Goal: Task Accomplishment & Management: Manage account settings

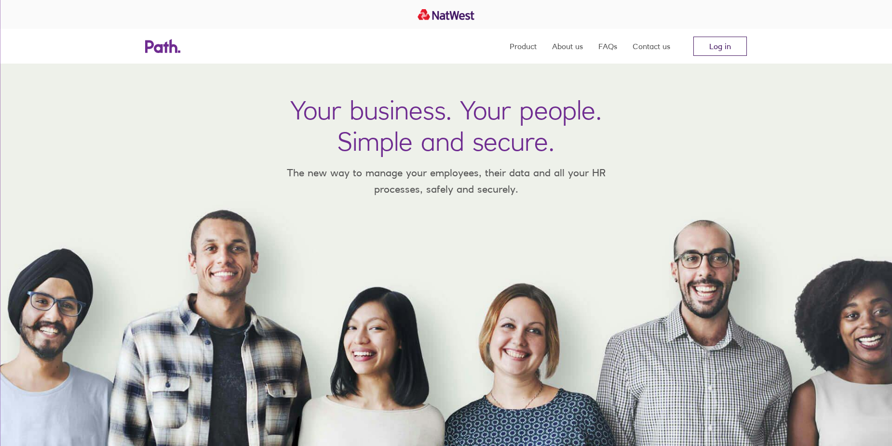
click at [707, 42] on link "Log in" at bounding box center [719, 46] width 53 height 19
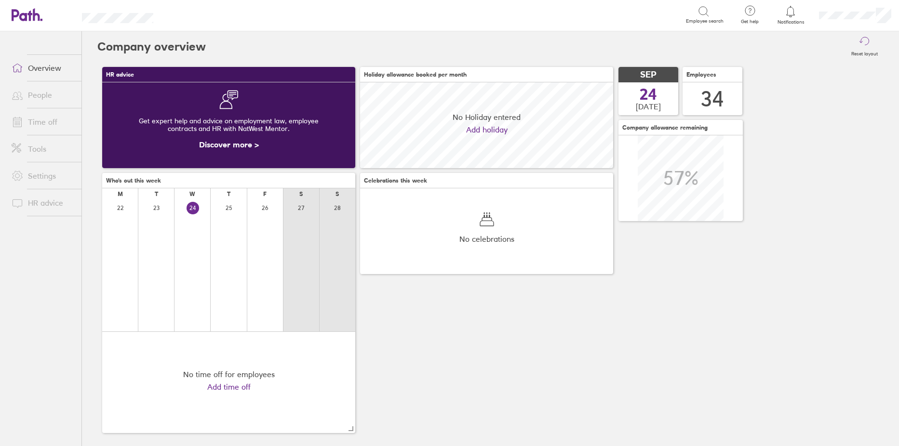
scroll to position [86, 253]
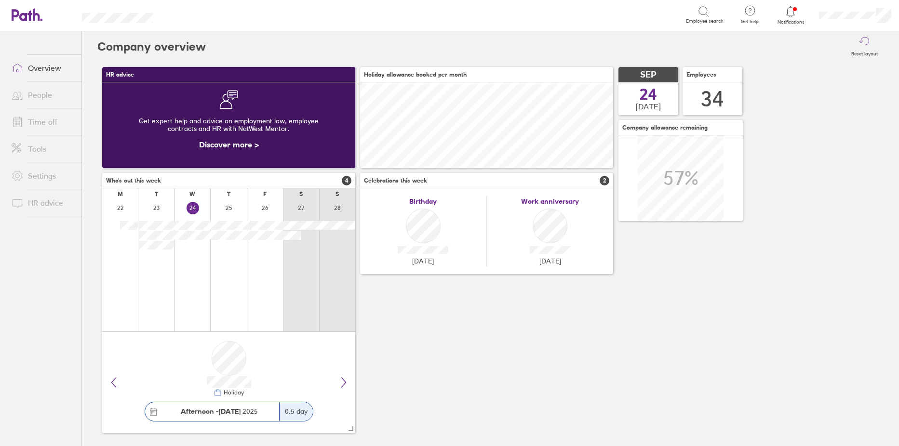
click at [40, 97] on link "People" at bounding box center [43, 94] width 78 height 19
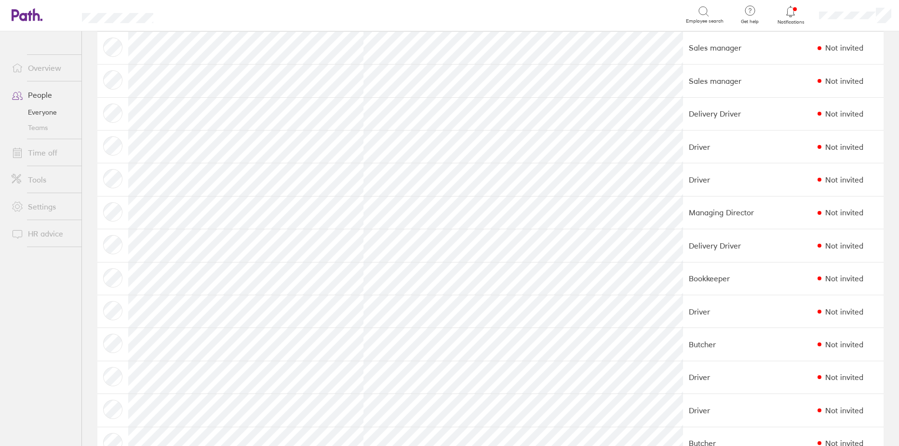
scroll to position [627, 0]
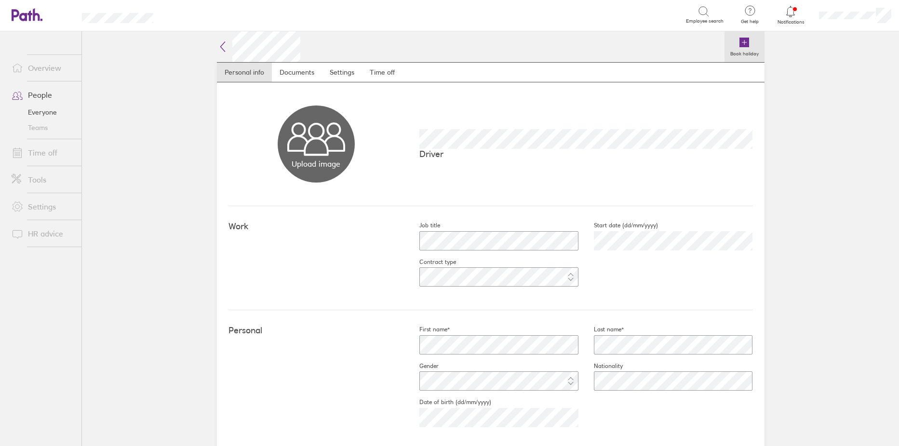
click at [739, 38] on icon at bounding box center [744, 43] width 10 height 10
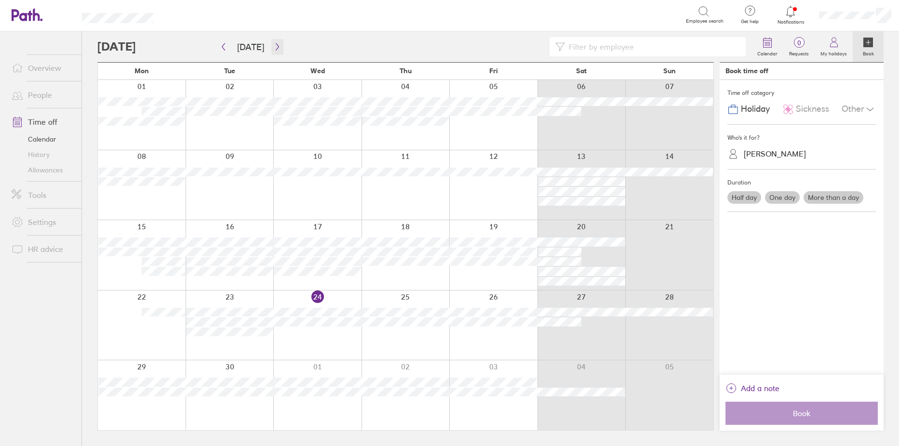
click at [273, 42] on button "button" at bounding box center [277, 47] width 12 height 16
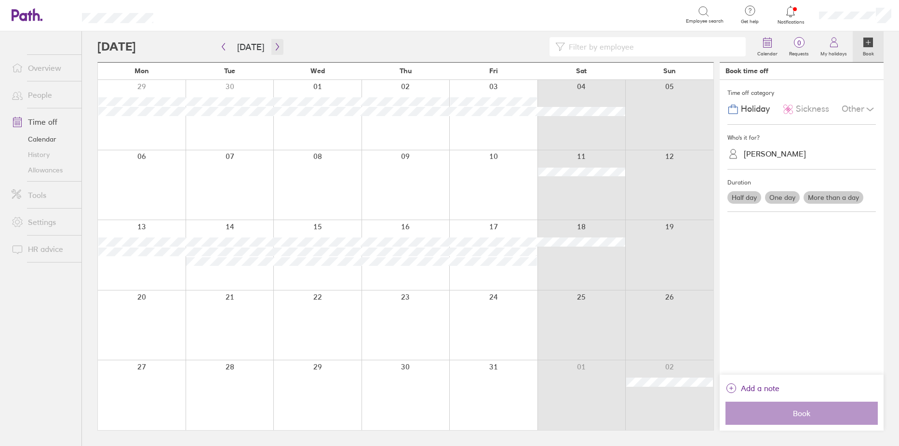
click at [275, 47] on icon "button" at bounding box center [277, 47] width 7 height 8
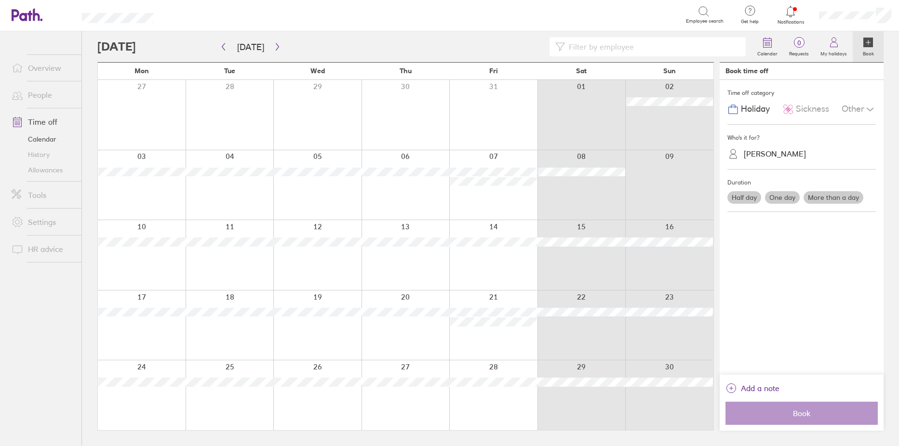
click at [596, 105] on div at bounding box center [581, 115] width 88 height 70
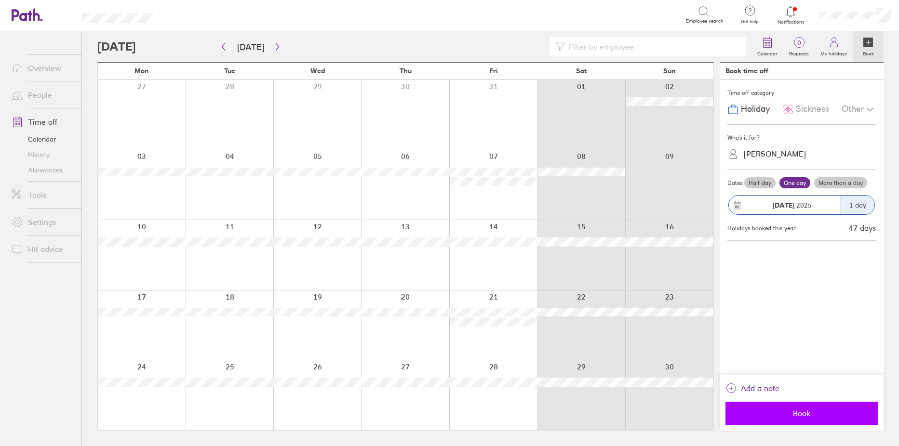
click at [780, 402] on button "Book" at bounding box center [801, 413] width 152 height 23
